Goal: Task Accomplishment & Management: Manage account settings

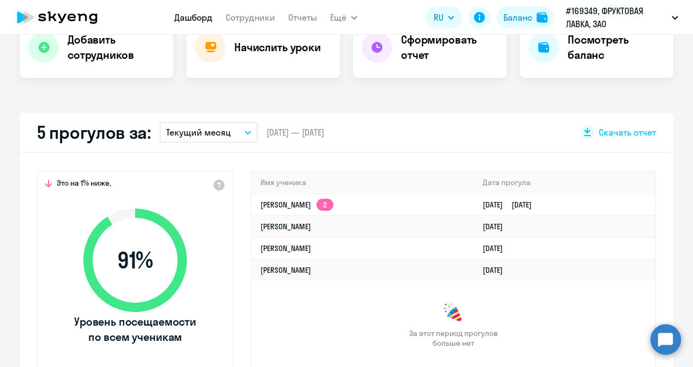
scroll to position [218, 0]
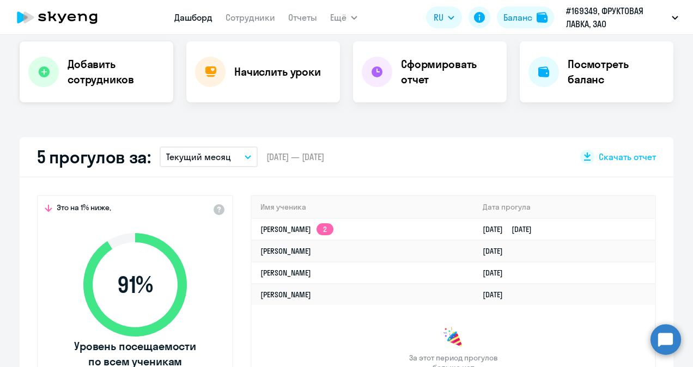
select select "30"
click at [92, 94] on div "Добавить сотрудников" at bounding box center [97, 71] width 154 height 61
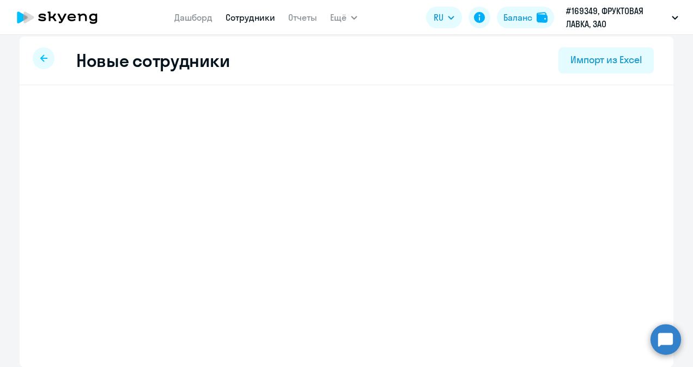
scroll to position [7, 0]
select select "english_adult_not_native_speaker"
select select "3"
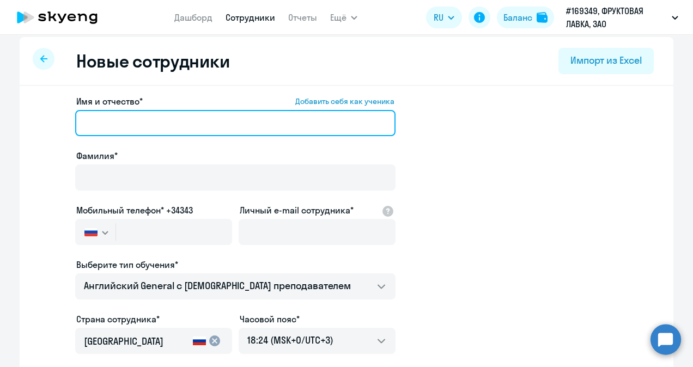
click at [126, 131] on input "Имя и отчество* Добавить себя как ученика" at bounding box center [235, 123] width 320 height 26
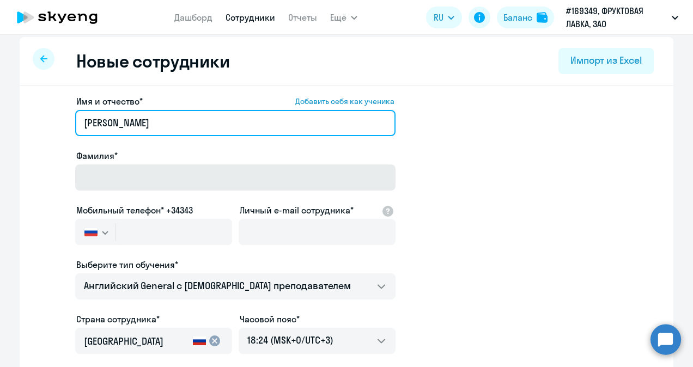
type input "[PERSON_NAME]"
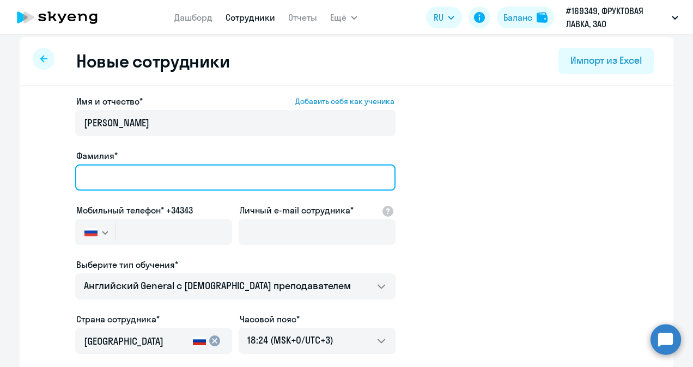
click at [95, 183] on input "Фамилия*" at bounding box center [235, 177] width 320 height 26
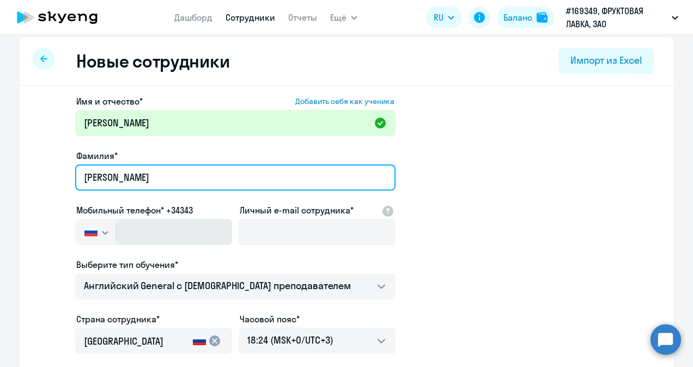
type input "[PERSON_NAME]"
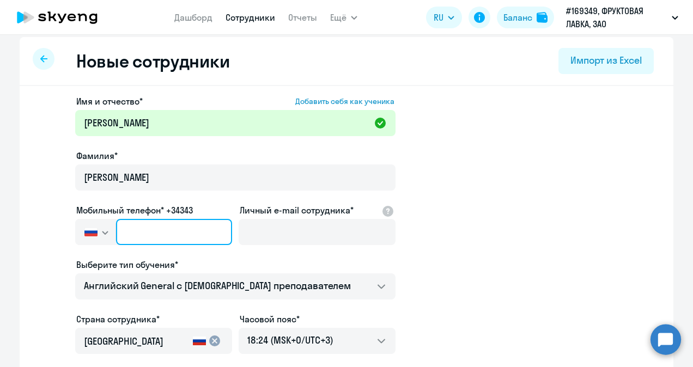
click at [158, 223] on input "text" at bounding box center [174, 232] width 116 height 26
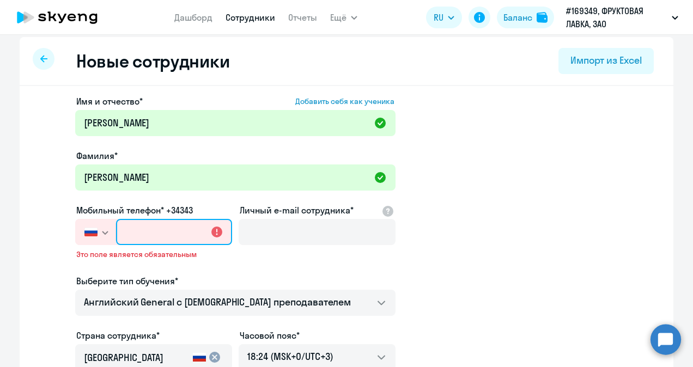
paste input "[PHONE_NUMBER]"
type input "[PHONE_NUMBER]"
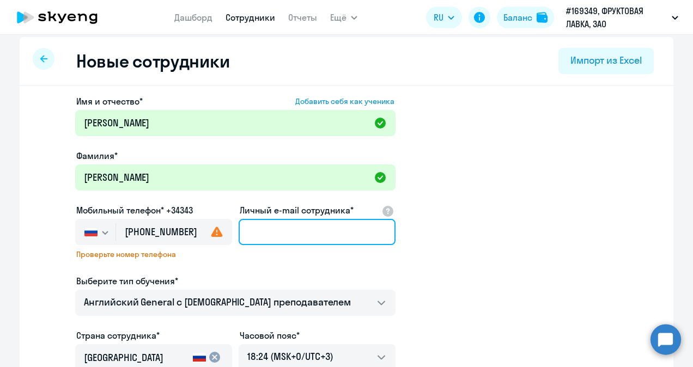
click at [282, 234] on input "Личный e-mail сотрудника*" at bounding box center [317, 232] width 157 height 26
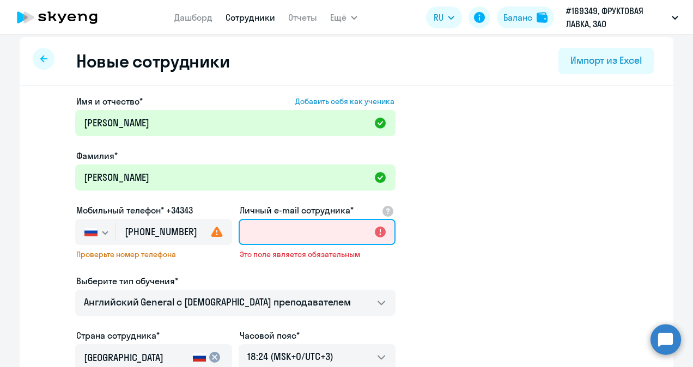
paste input "[EMAIL_ADDRESS][DOMAIN_NAME]"
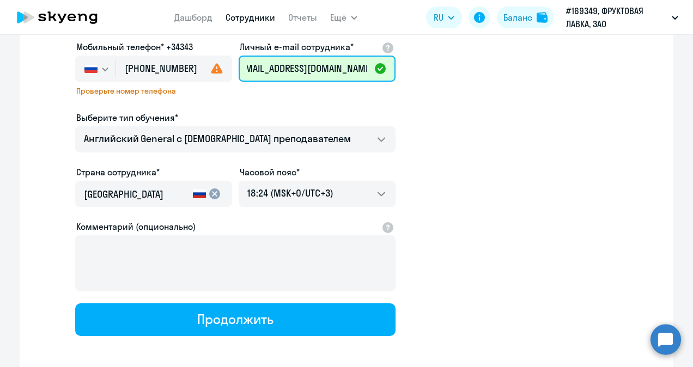
scroll to position [219, 0]
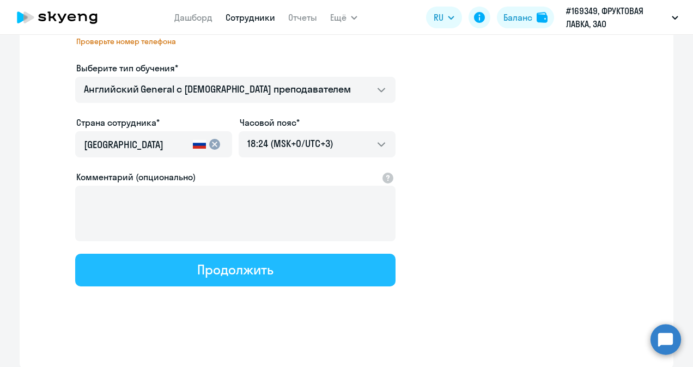
type input "[EMAIL_ADDRESS][DOMAIN_NAME]"
click at [223, 278] on button "Продолжить" at bounding box center [235, 270] width 320 height 33
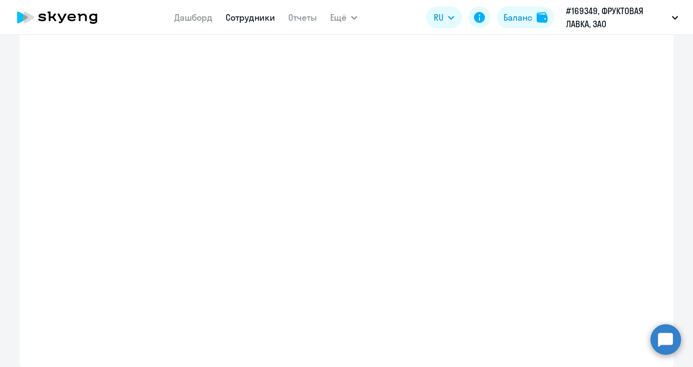
scroll to position [0, 0]
select select "english_adult_not_native_speaker"
select select "3"
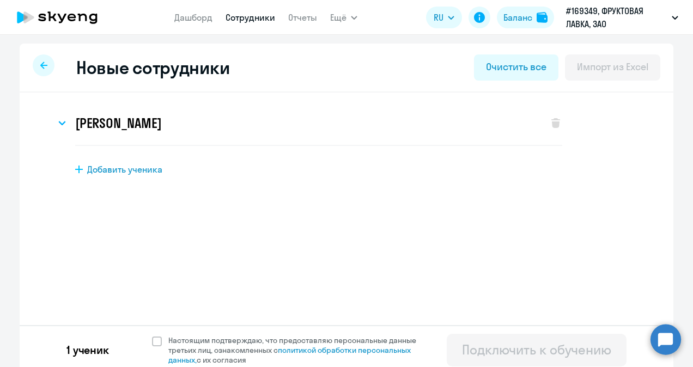
scroll to position [7, 0]
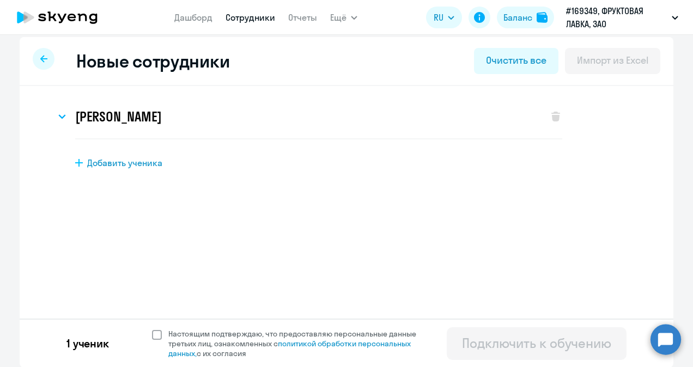
click at [152, 335] on span at bounding box center [157, 335] width 10 height 10
click at [151, 329] on input "Настоящим подтверждаю, что предоставляю персональные данные третьих лиц, ознако…" at bounding box center [151, 328] width 1 height 1
checkbox input "true"
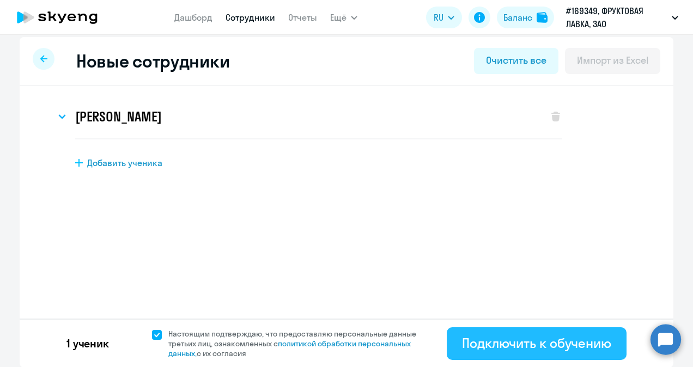
click at [548, 343] on div "Подключить к обучению" at bounding box center [536, 342] width 149 height 17
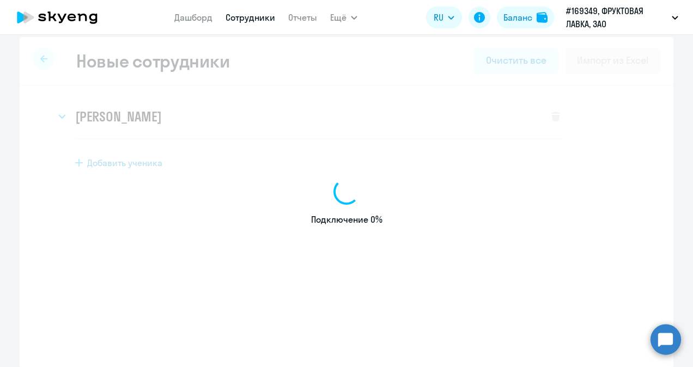
select select "english_adult_not_native_speaker"
select select "3"
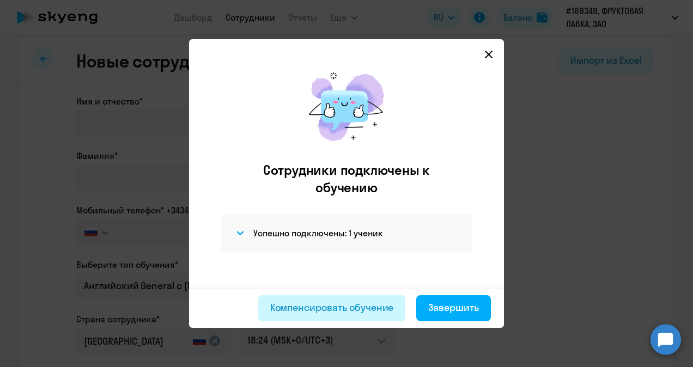
click at [389, 308] on div "Компенсировать обучение" at bounding box center [332, 308] width 124 height 14
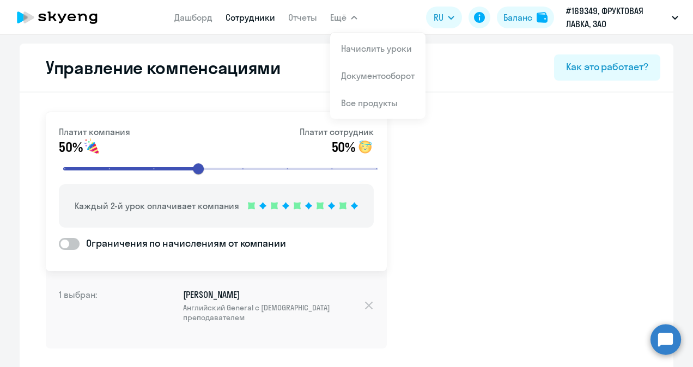
click at [343, 16] on span "Ещё" at bounding box center [338, 17] width 16 height 13
click at [346, 20] on button "Ещё" at bounding box center [343, 18] width 27 height 22
click at [362, 48] on link "Начислить уроки" at bounding box center [376, 48] width 71 height 11
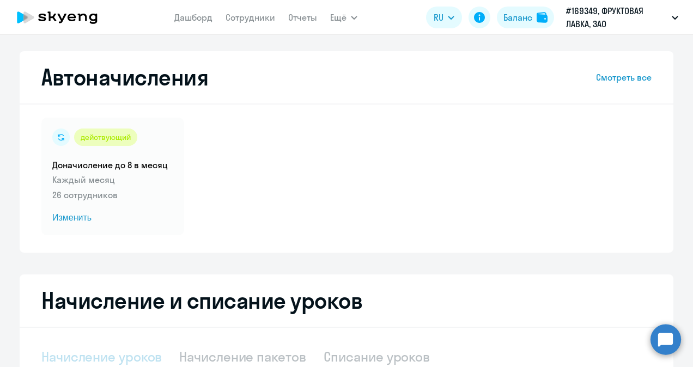
select select "10"
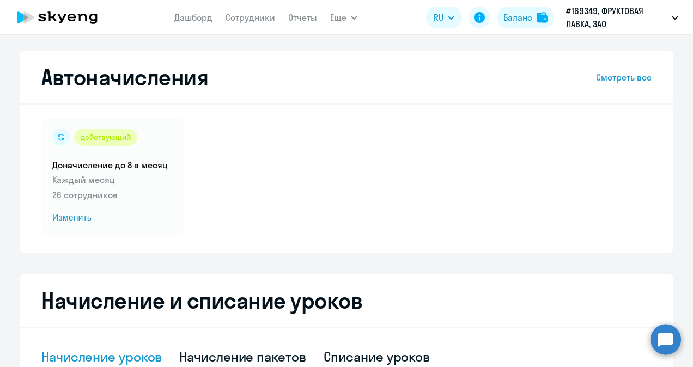
scroll to position [54, 0]
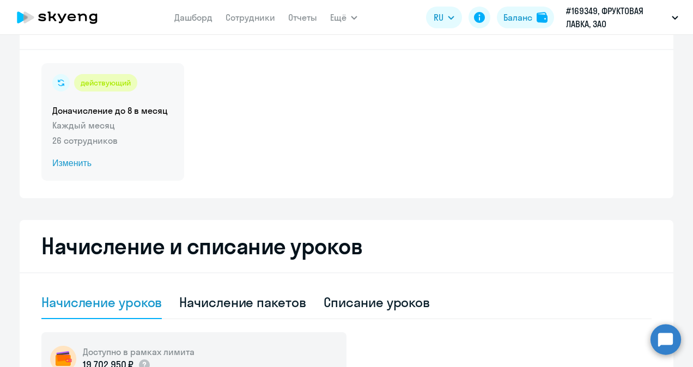
click at [77, 160] on span "Изменить" at bounding box center [112, 163] width 121 height 13
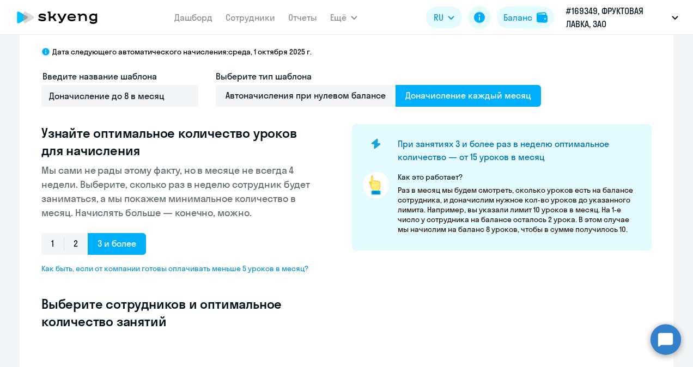
select select "10"
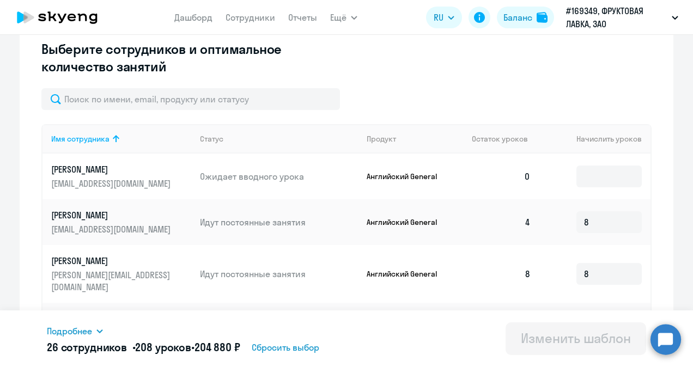
scroll to position [327, 0]
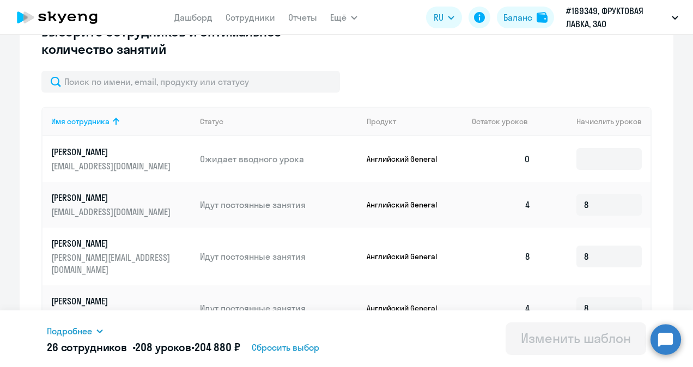
click at [136, 173] on td "[PERSON_NAME] [PERSON_NAME][EMAIL_ADDRESS][DOMAIN_NAME]" at bounding box center [116, 159] width 149 height 46
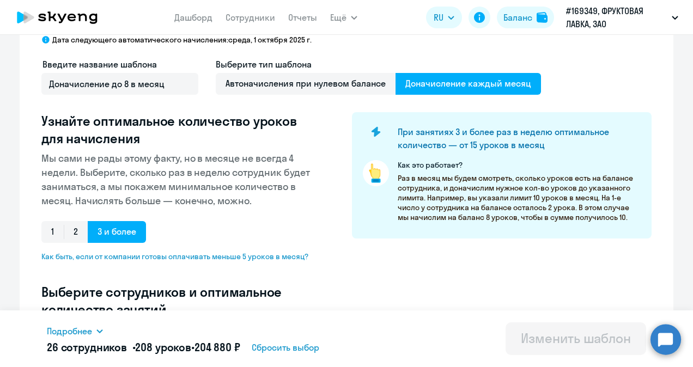
scroll to position [54, 0]
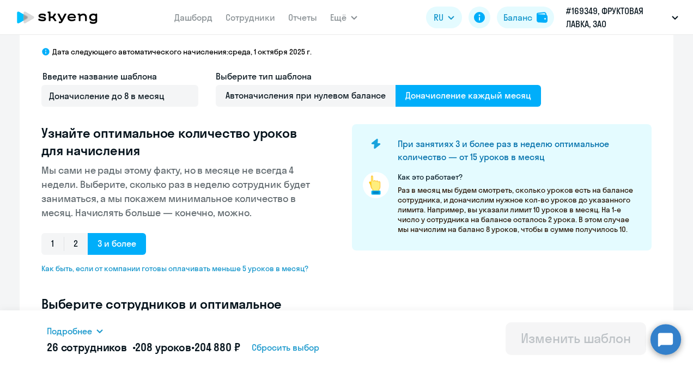
click at [436, 102] on span "Доначисление каждый месяц" at bounding box center [467, 96] width 145 height 22
click at [0, 0] on input "Доначисление каждый месяц" at bounding box center [0, 0] width 0 height 0
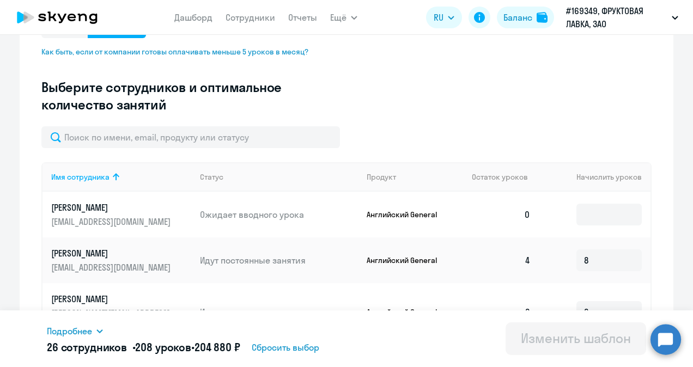
scroll to position [272, 0]
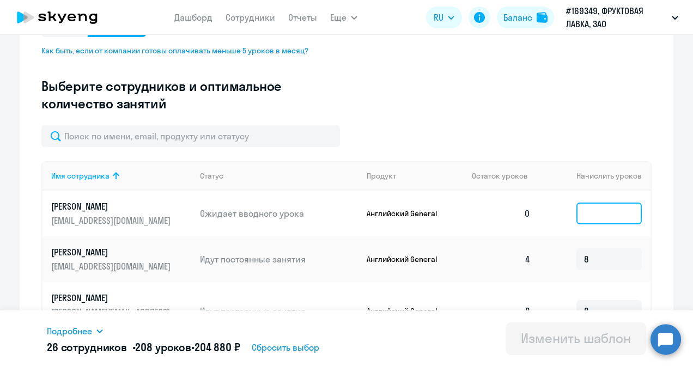
click at [597, 214] on input at bounding box center [608, 214] width 65 height 22
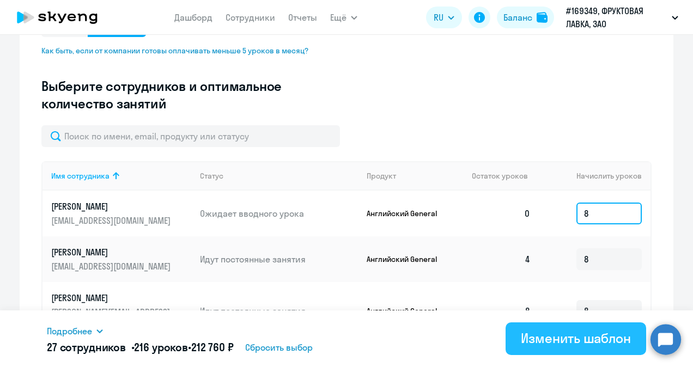
type input "8"
click at [550, 337] on div "Изменить шаблон" at bounding box center [576, 338] width 110 height 17
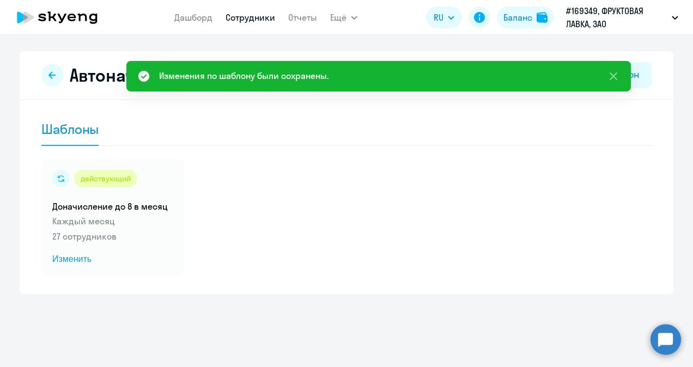
click at [242, 15] on link "Сотрудники" at bounding box center [250, 17] width 50 height 11
select select "30"
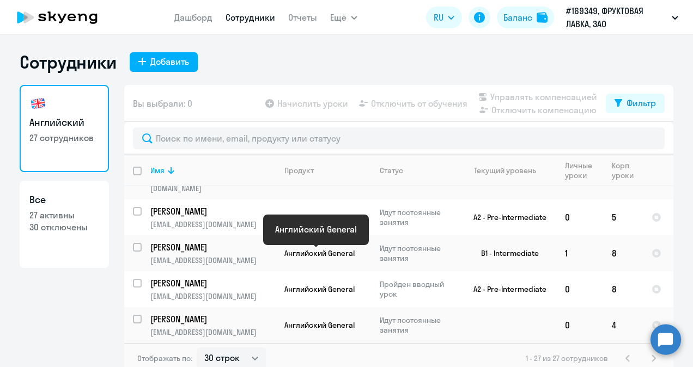
scroll to position [7, 0]
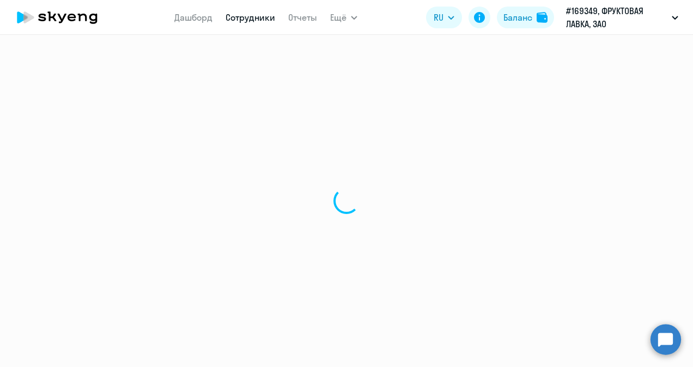
select select "english"
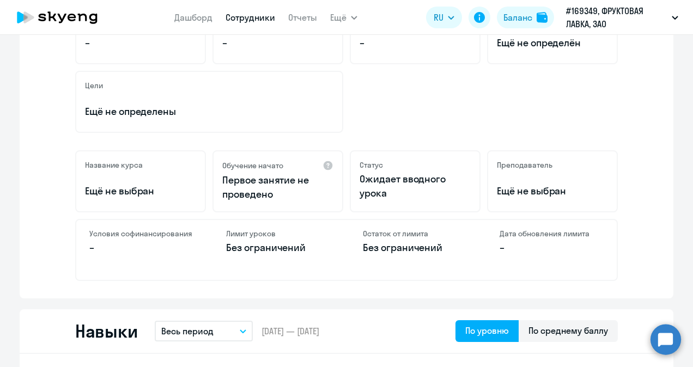
scroll to position [163, 0]
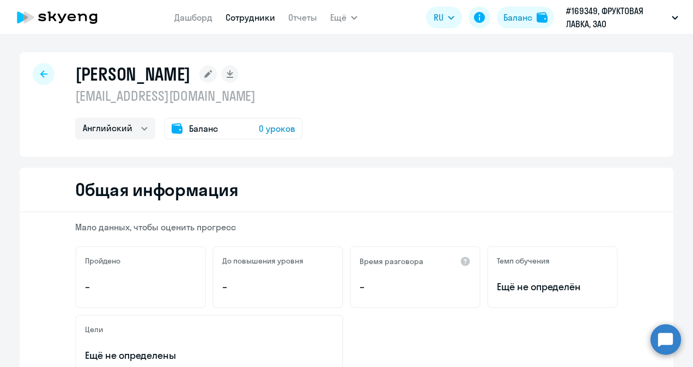
select select "30"
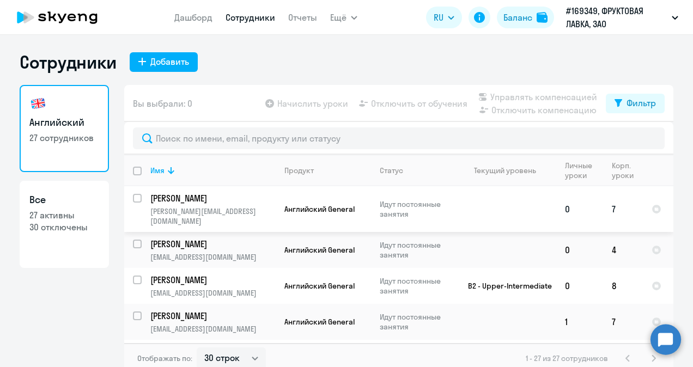
click at [187, 199] on p "[PERSON_NAME]" at bounding box center [211, 198] width 123 height 12
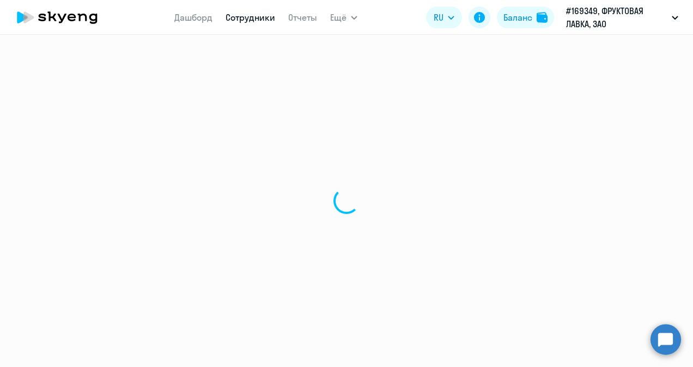
select select "english"
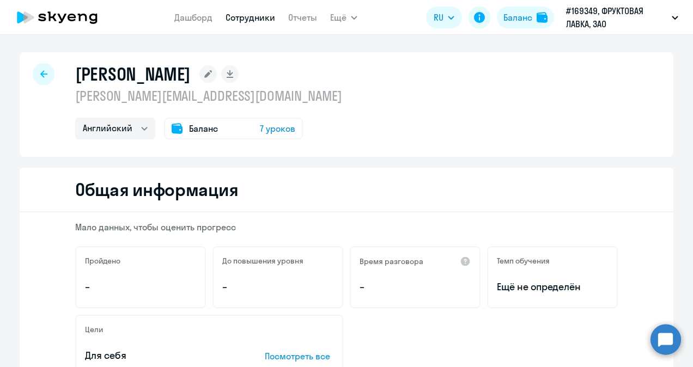
click at [40, 76] on icon at bounding box center [43, 74] width 7 height 8
select select "30"
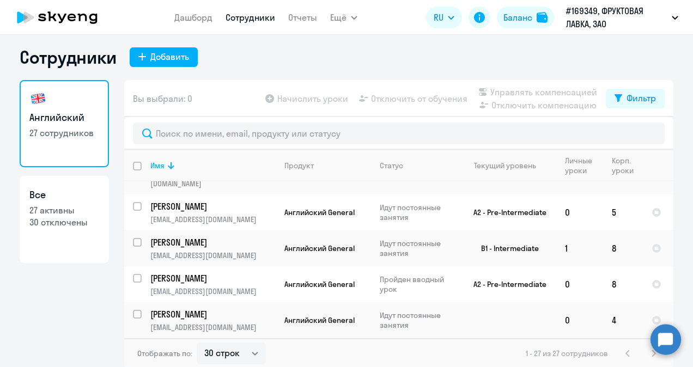
scroll to position [7, 0]
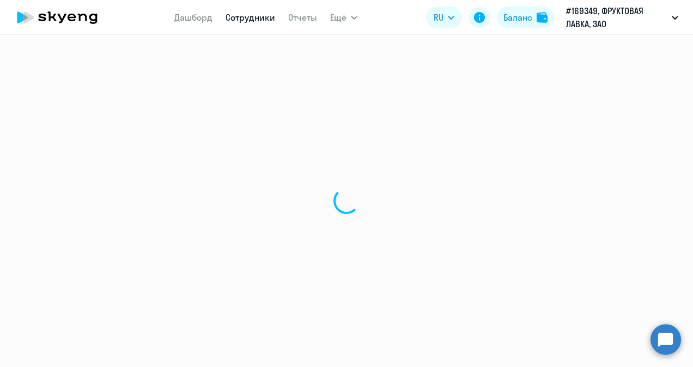
select select "english"
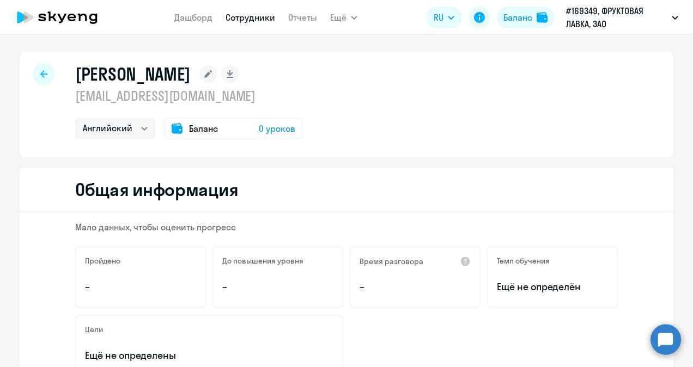
click at [35, 75] on div at bounding box center [44, 74] width 22 height 22
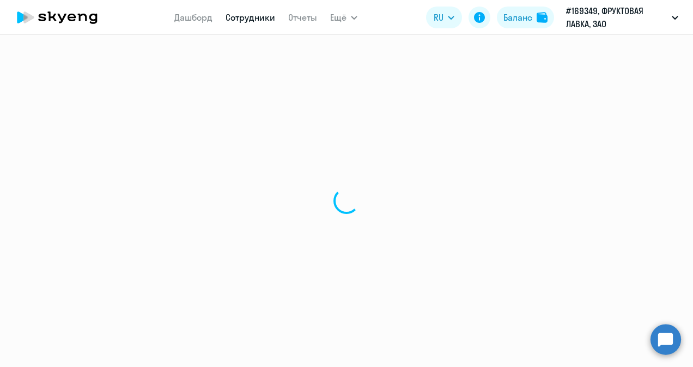
select select "30"
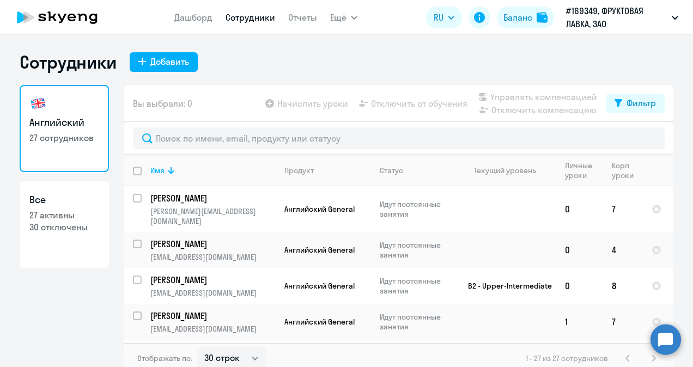
click at [321, 105] on app-table-action-button "Начислить уроки" at bounding box center [305, 103] width 85 height 13
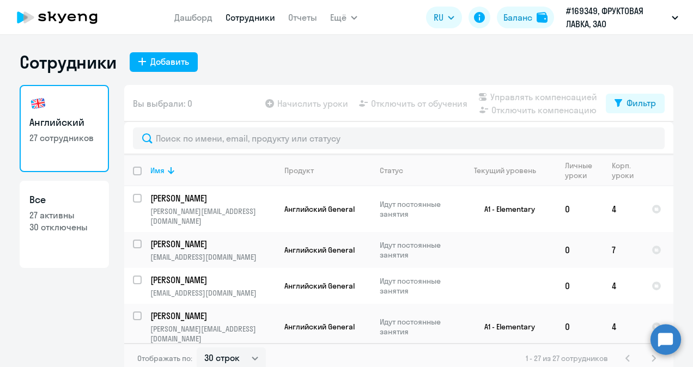
scroll to position [804, 0]
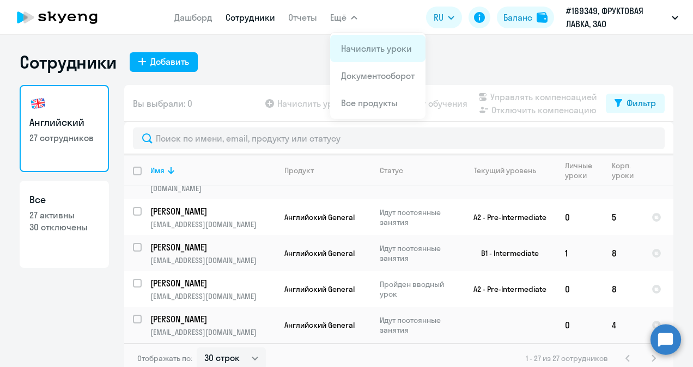
click at [356, 53] on link "Начислить уроки" at bounding box center [376, 48] width 71 height 11
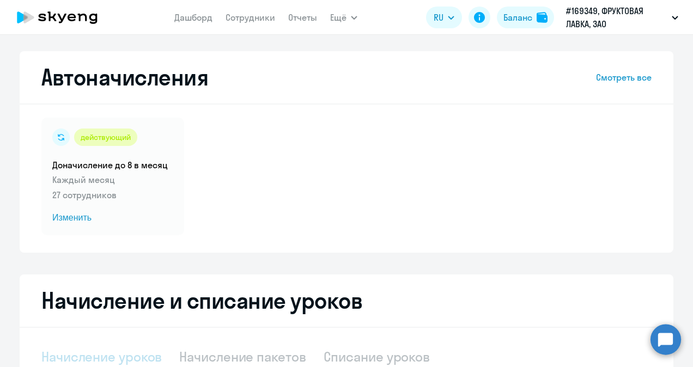
select select "10"
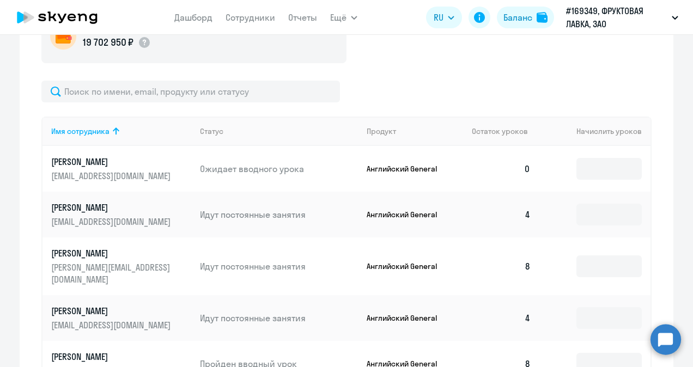
scroll to position [381, 0]
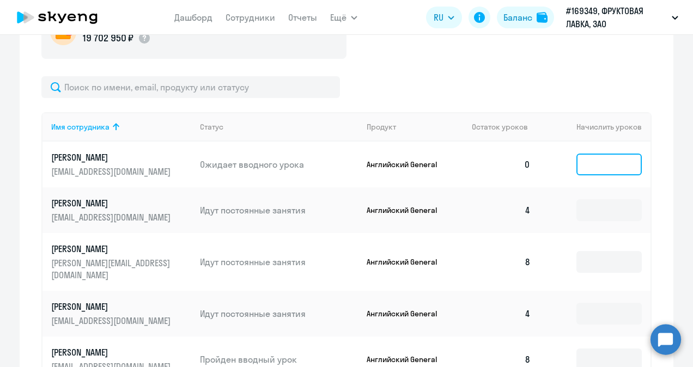
click at [588, 160] on input at bounding box center [608, 165] width 65 height 22
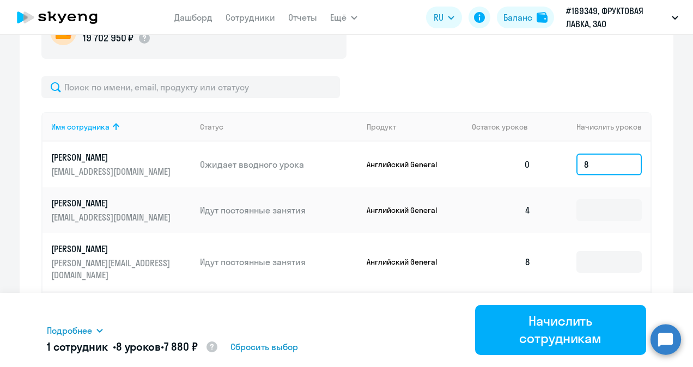
drag, startPoint x: 587, startPoint y: 164, endPoint x: 558, endPoint y: 162, distance: 28.9
click at [558, 162] on td "8" at bounding box center [594, 165] width 111 height 46
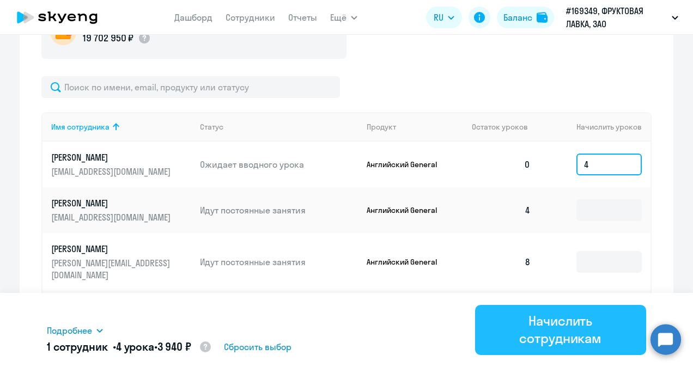
type input "4"
click at [568, 334] on div "Начислить сотрудникам" at bounding box center [560, 329] width 141 height 35
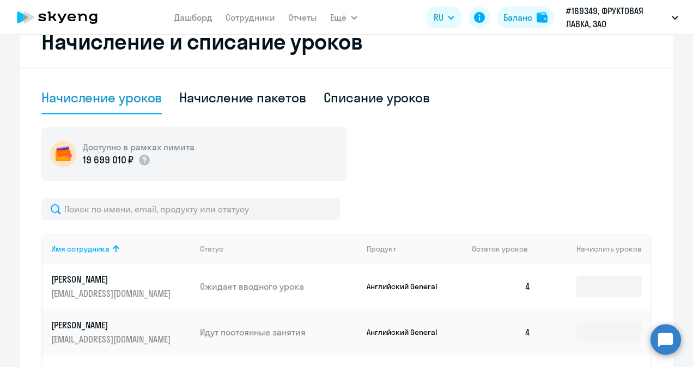
scroll to position [272, 0]
